Goal: Check status: Check status

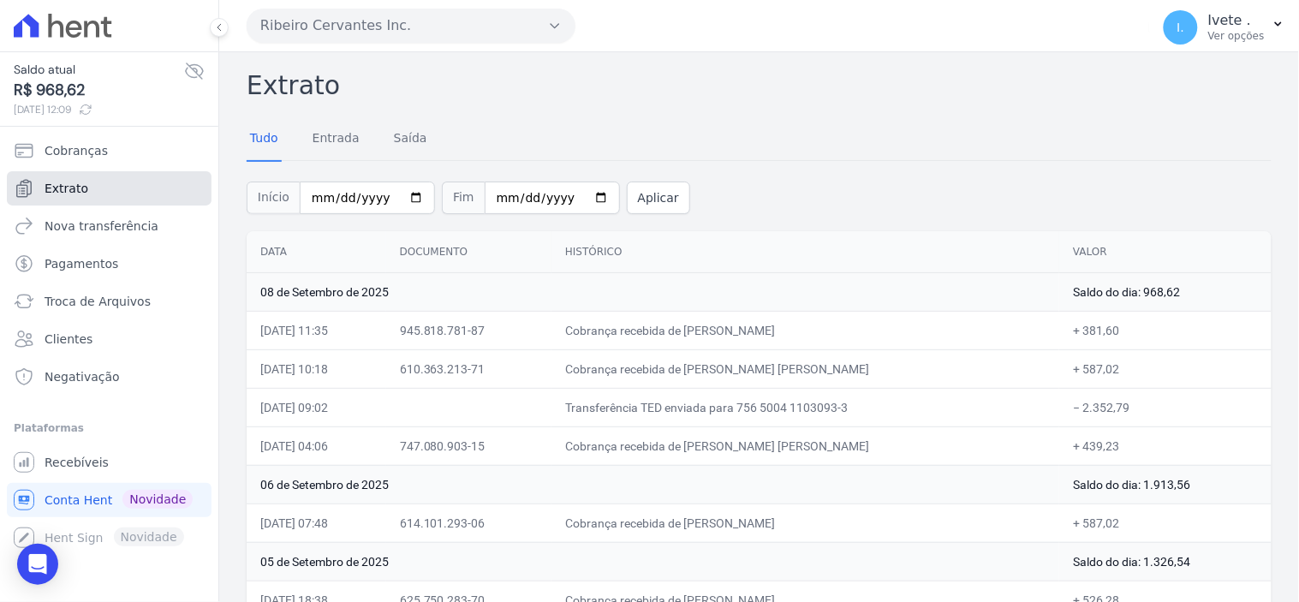
click at [80, 190] on span "Extrato" at bounding box center [67, 188] width 44 height 17
click at [79, 182] on span "Extrato" at bounding box center [67, 188] width 44 height 17
click at [64, 187] on span "Extrato" at bounding box center [67, 188] width 44 height 17
click at [64, 461] on span "Recebíveis" at bounding box center [77, 462] width 64 height 17
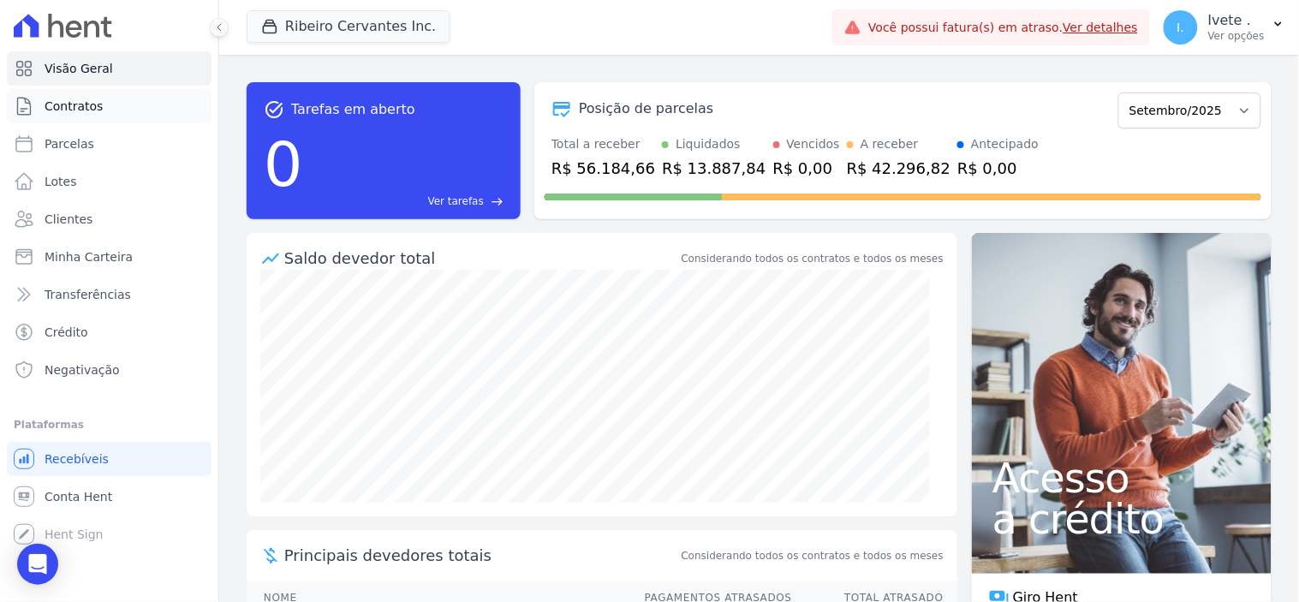
click at [72, 104] on span "Contratos" at bounding box center [74, 106] width 58 height 17
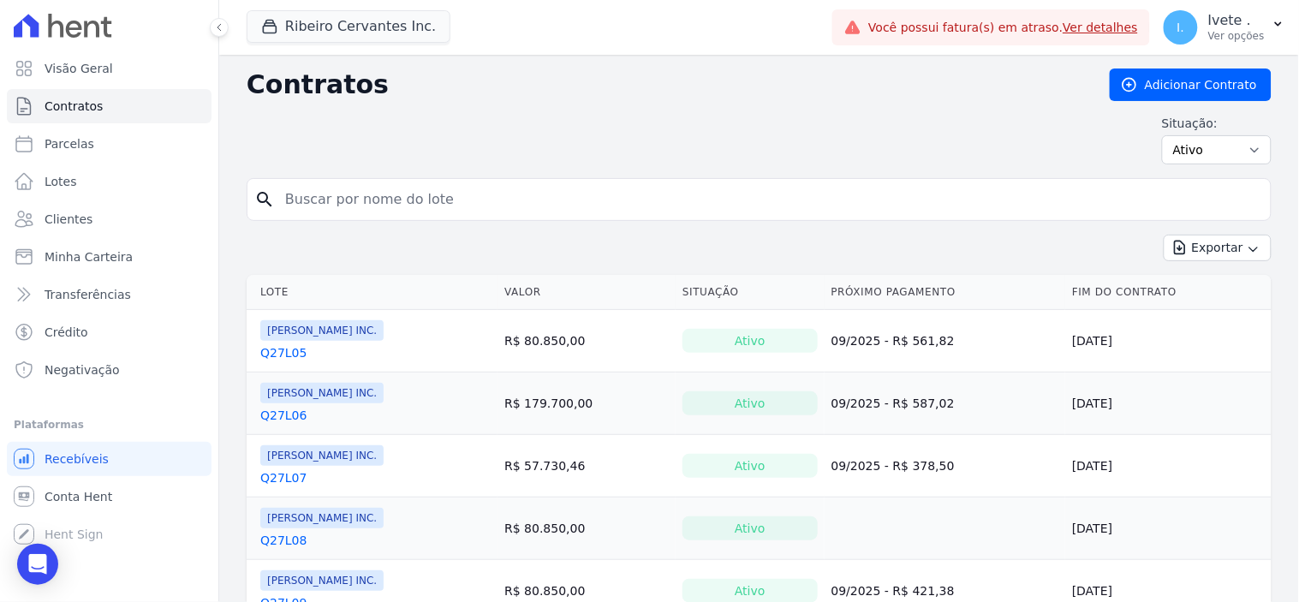
click at [372, 193] on input "search" at bounding box center [769, 199] width 989 height 34
type input "q27l12"
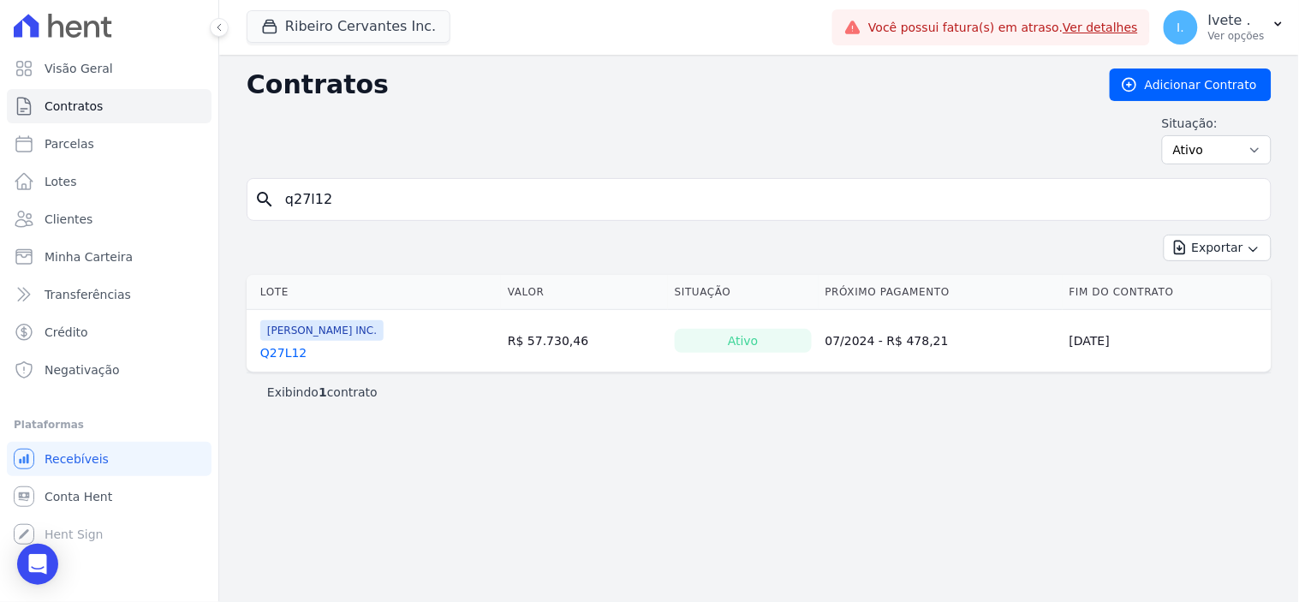
click at [286, 353] on link "Q27L12" at bounding box center [283, 352] width 46 height 17
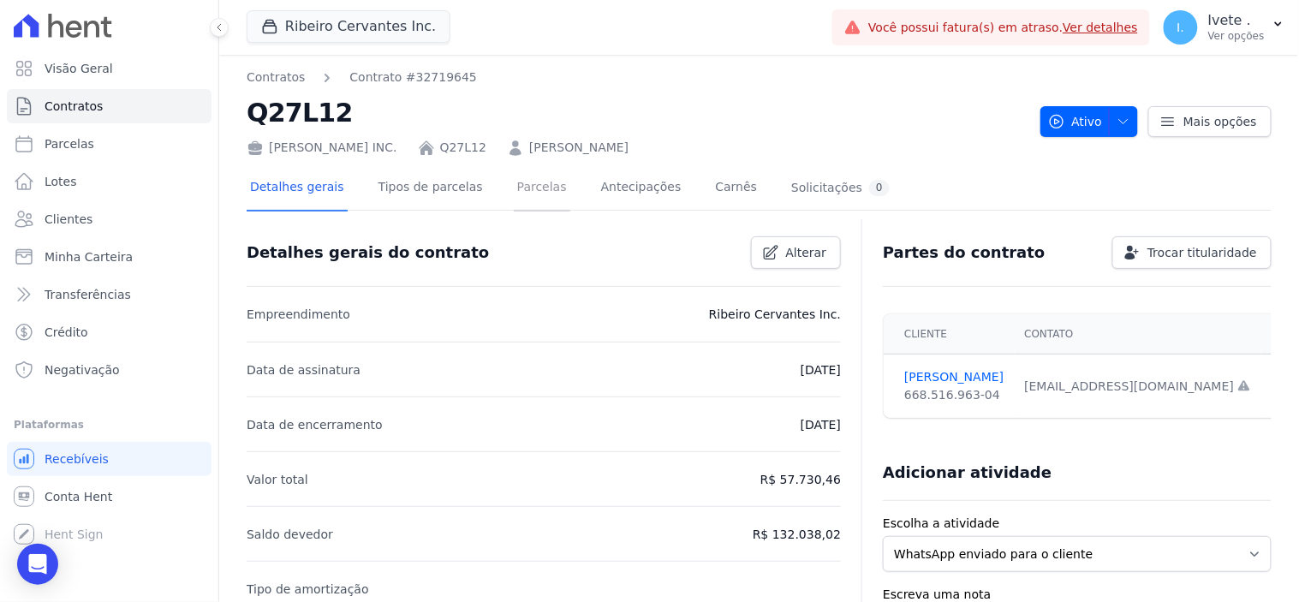
click at [514, 189] on link "Parcelas" at bounding box center [542, 188] width 56 height 45
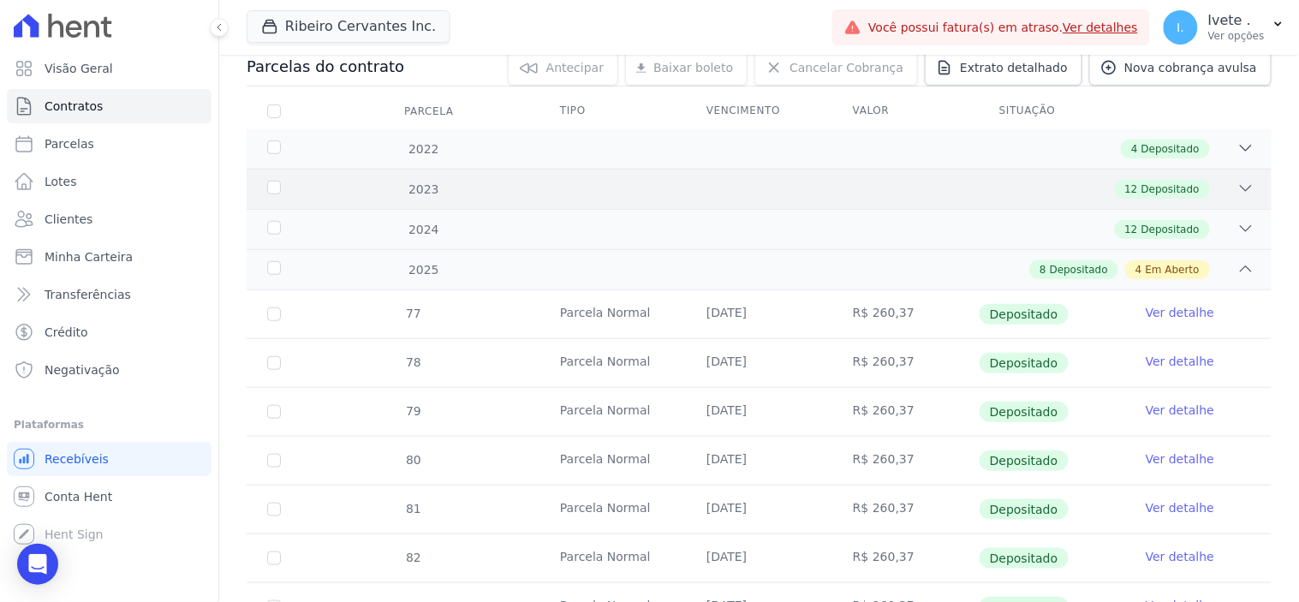
scroll to position [190, 0]
click at [1181, 149] on span "Depositado" at bounding box center [1170, 150] width 58 height 15
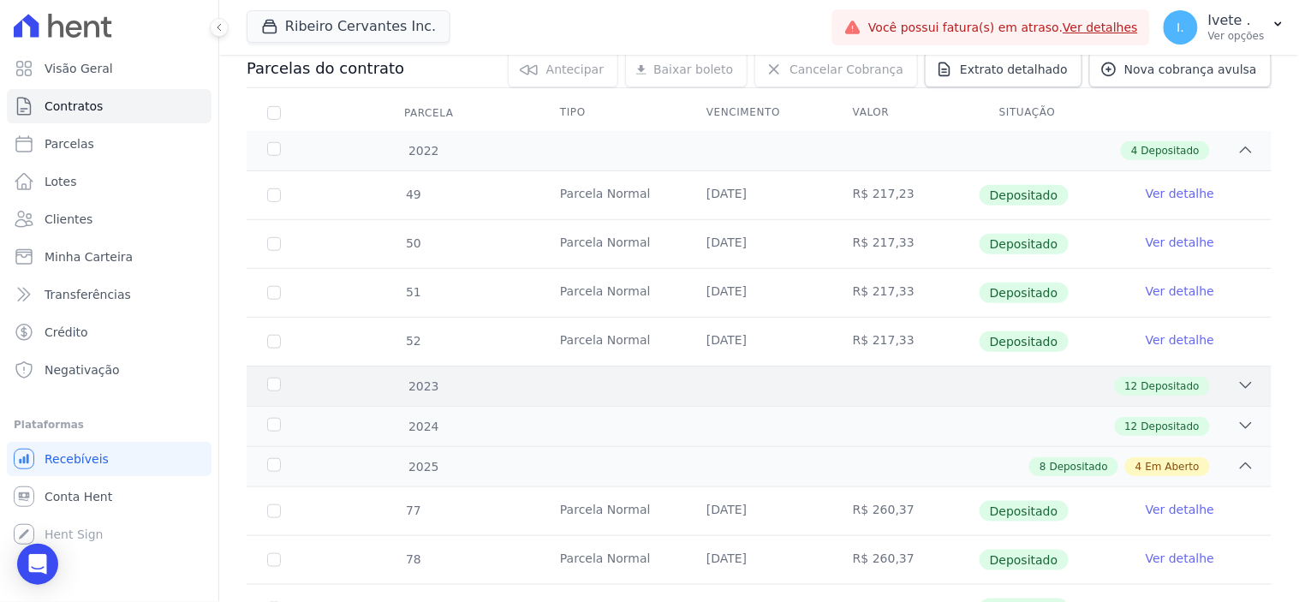
click at [1073, 388] on div "12 Depositado" at bounding box center [809, 386] width 890 height 19
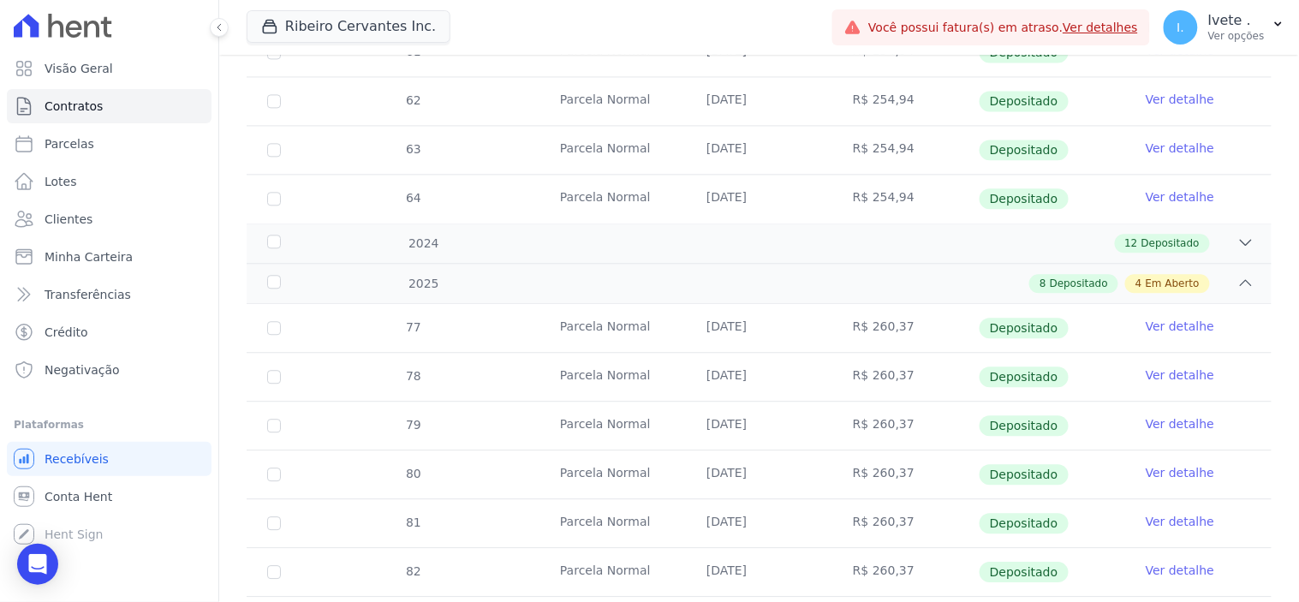
scroll to position [951, 0]
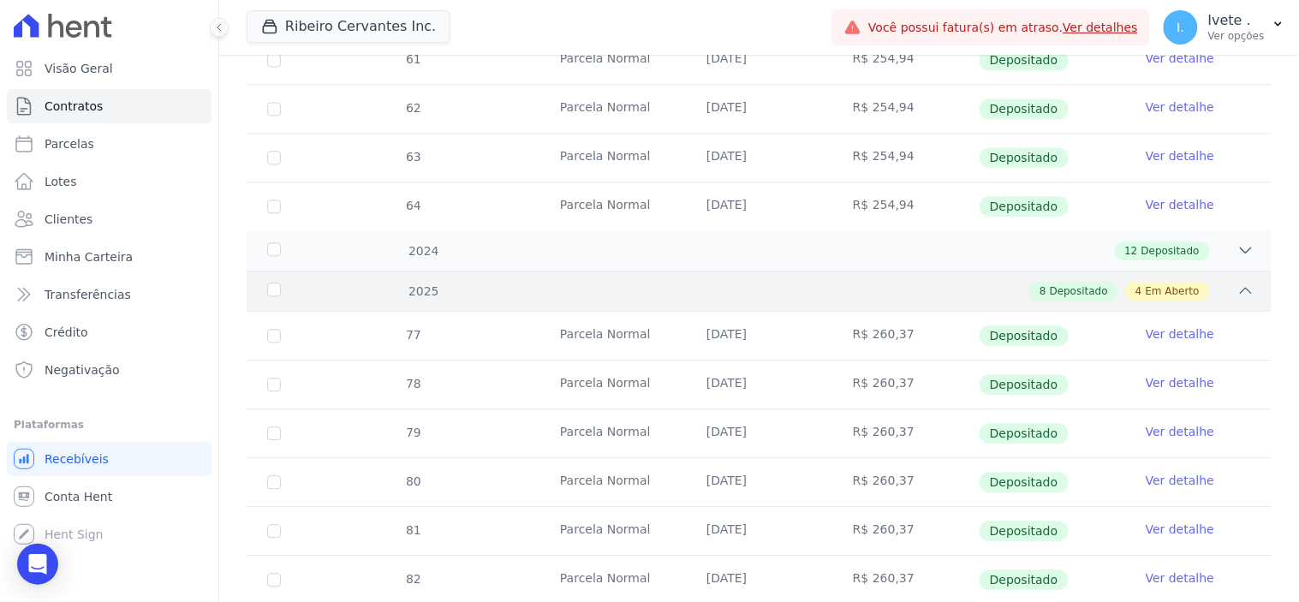
click at [1005, 294] on div "8 Depositado 4 Em Aberto" at bounding box center [809, 291] width 890 height 19
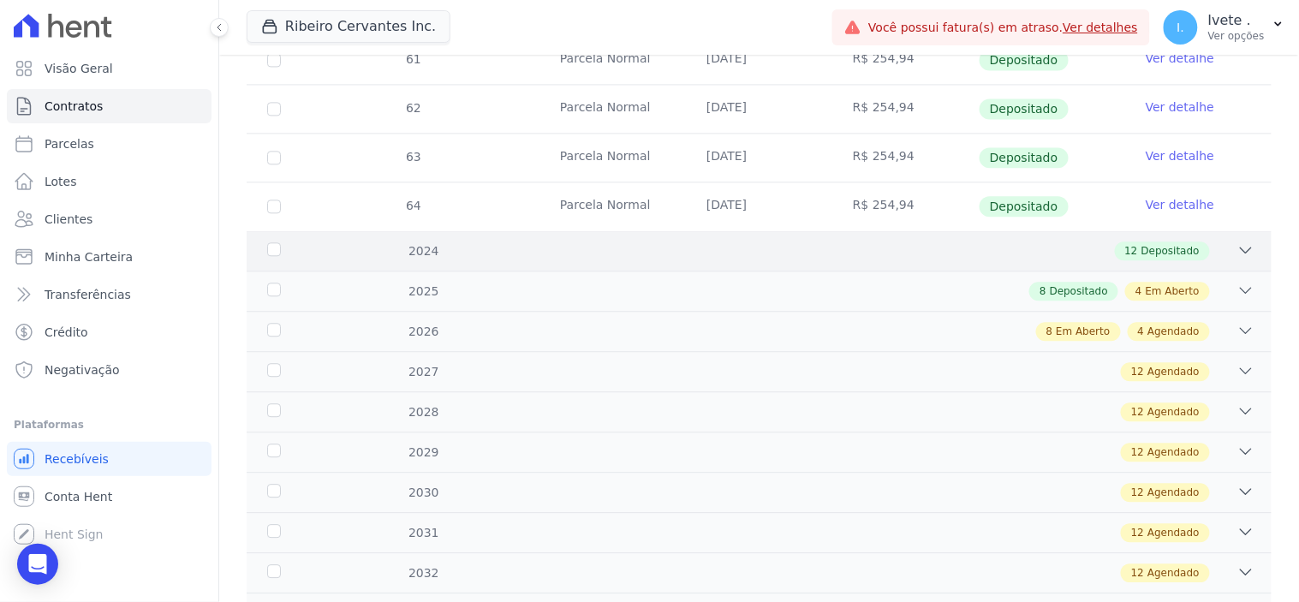
click at [1019, 255] on div "12 Depositado" at bounding box center [809, 250] width 890 height 19
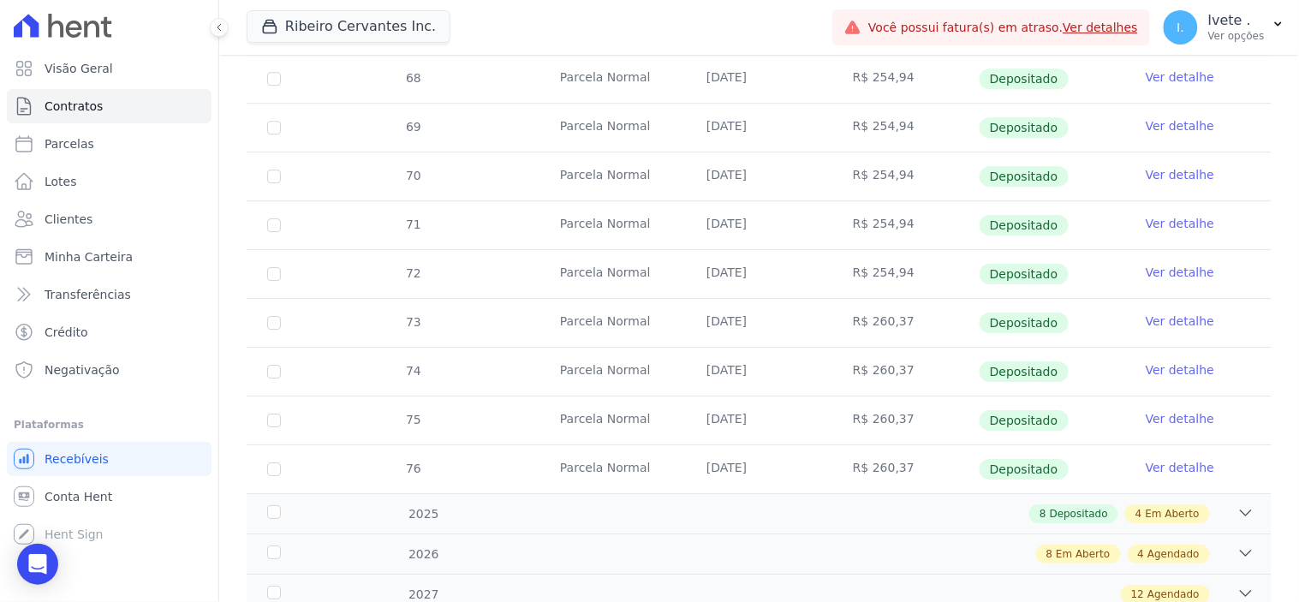
scroll to position [1331, 0]
